Goal: Navigation & Orientation: Find specific page/section

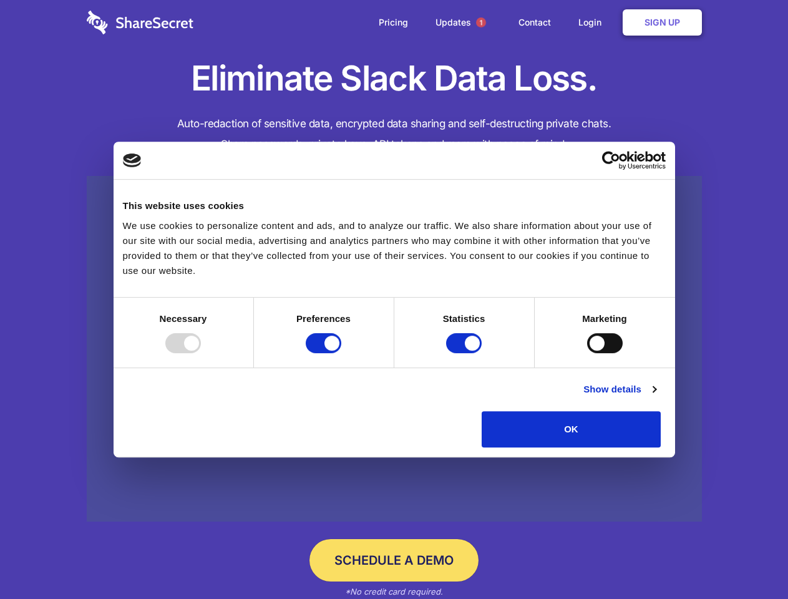
click at [201, 353] on div at bounding box center [183, 343] width 36 height 20
click at [341, 353] on input "Preferences" at bounding box center [324, 343] width 36 height 20
checkbox input "false"
click at [466, 353] on input "Statistics" at bounding box center [464, 343] width 36 height 20
checkbox input "false"
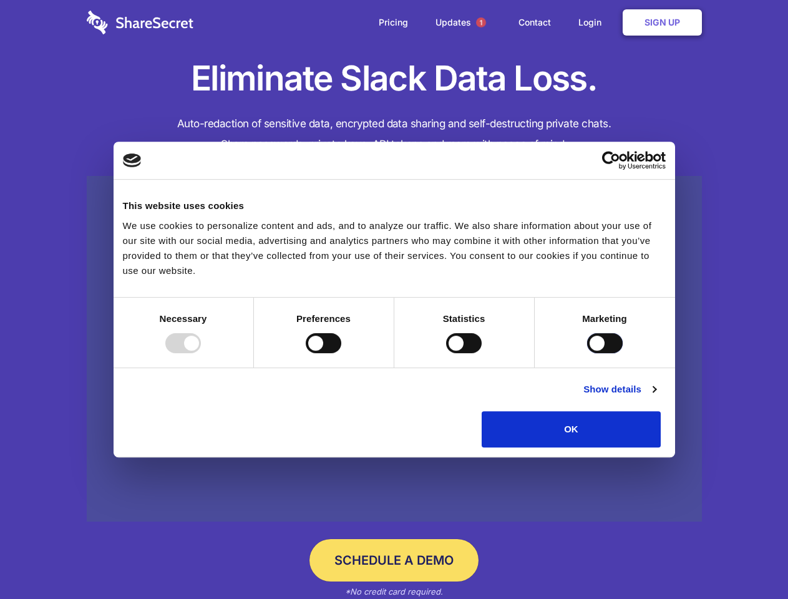
click at [587, 353] on input "Marketing" at bounding box center [605, 343] width 36 height 20
checkbox input "true"
click at [656, 397] on link "Show details" at bounding box center [620, 389] width 72 height 15
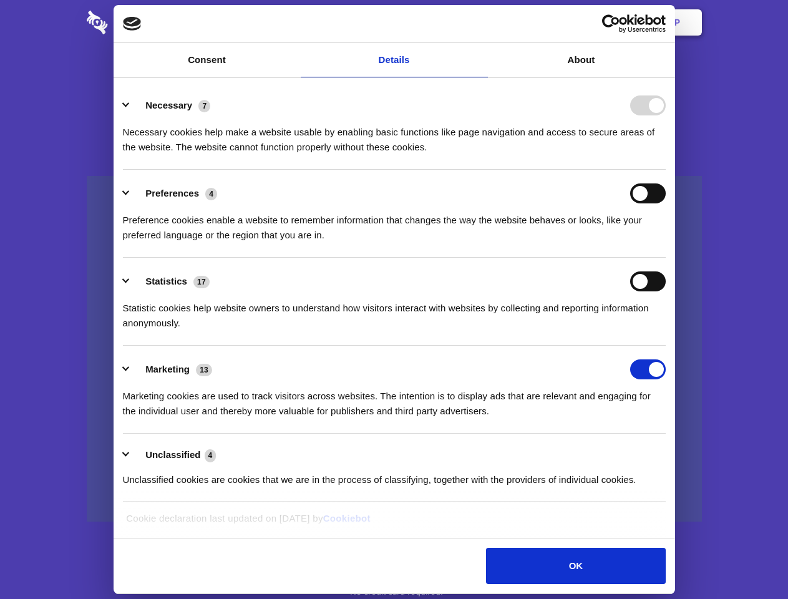
click at [666, 170] on li "Necessary 7 Necessary cookies help make a website usable by enabling basic func…" at bounding box center [394, 126] width 543 height 88
click at [481, 22] on span "1" at bounding box center [481, 22] width 10 height 10
